Goal: Book appointment/travel/reservation

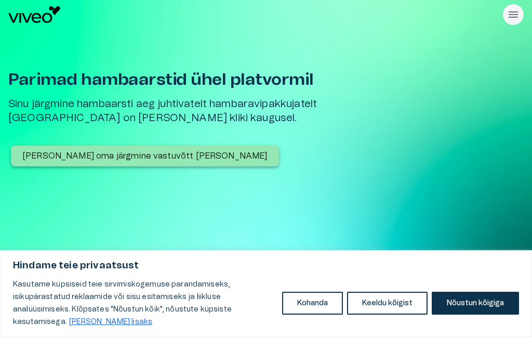
click at [466, 303] on button "Nõustun kõigiga" at bounding box center [475, 303] width 87 height 23
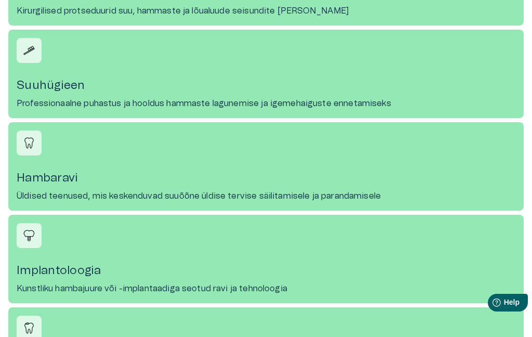
scroll to position [650, 0]
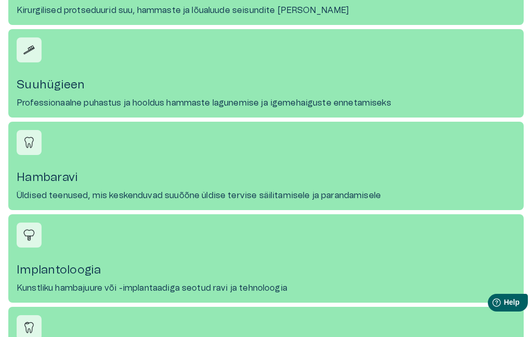
click at [30, 148] on img at bounding box center [29, 143] width 16 height 16
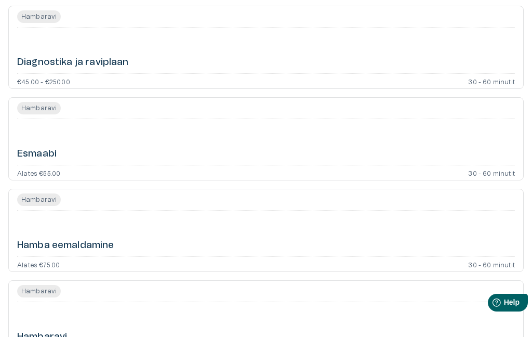
scroll to position [168, 0]
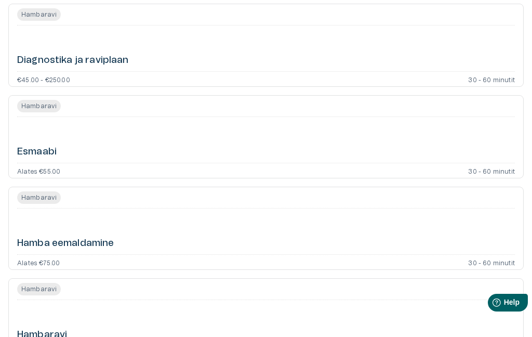
click at [33, 152] on h6 "Esmaabi" at bounding box center [37, 152] width 40 height 13
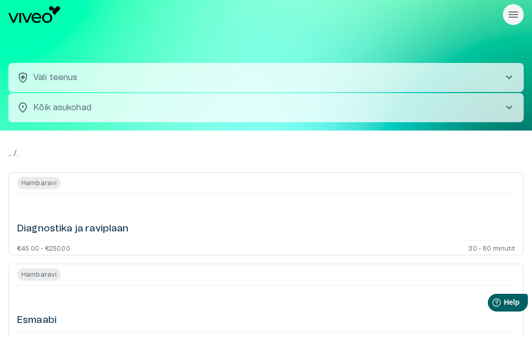
scroll to position [168, 0]
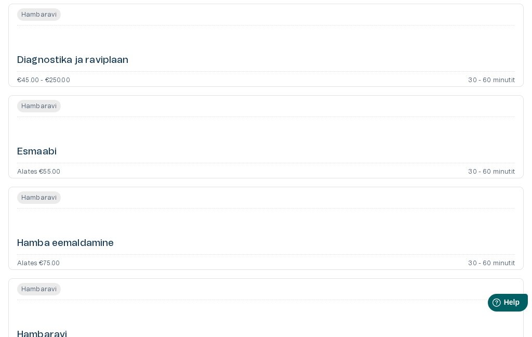
click at [54, 239] on h6 "Hamba eemaldamine" at bounding box center [65, 243] width 97 height 13
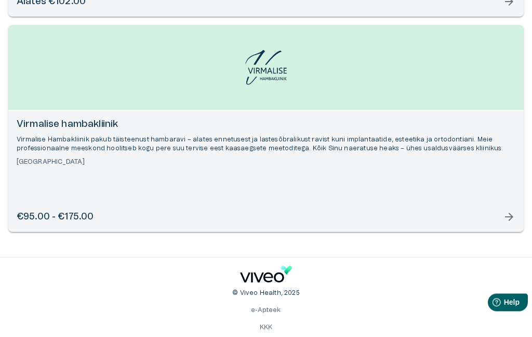
scroll to position [1874, 0]
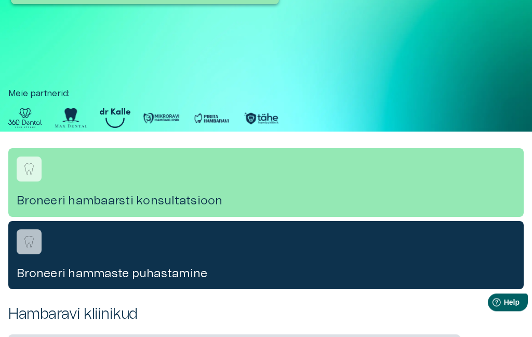
scroll to position [650, 0]
